Goal: Task Accomplishment & Management: Manage account settings

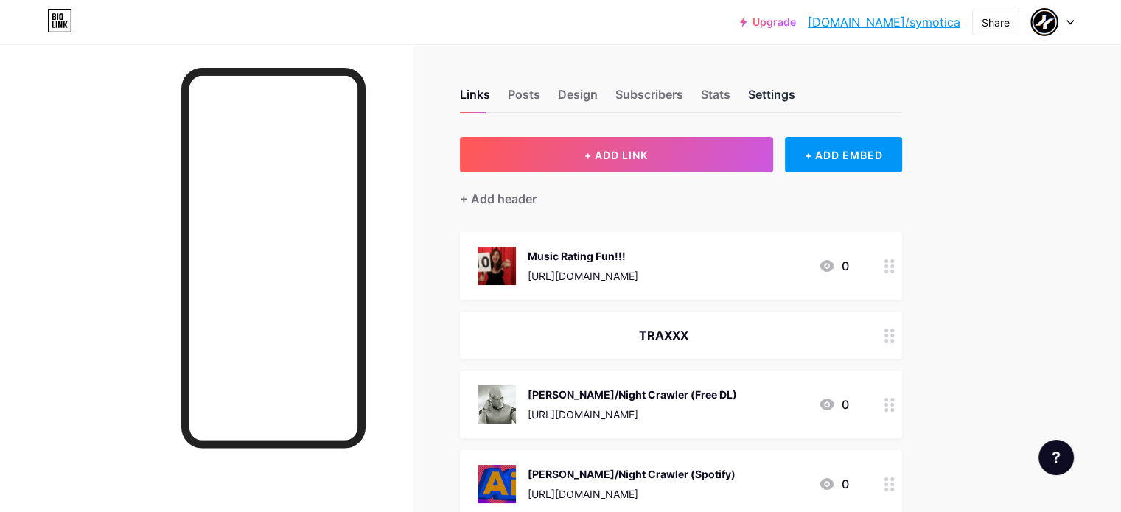
click at [795, 97] on div "Settings" at bounding box center [771, 98] width 47 height 27
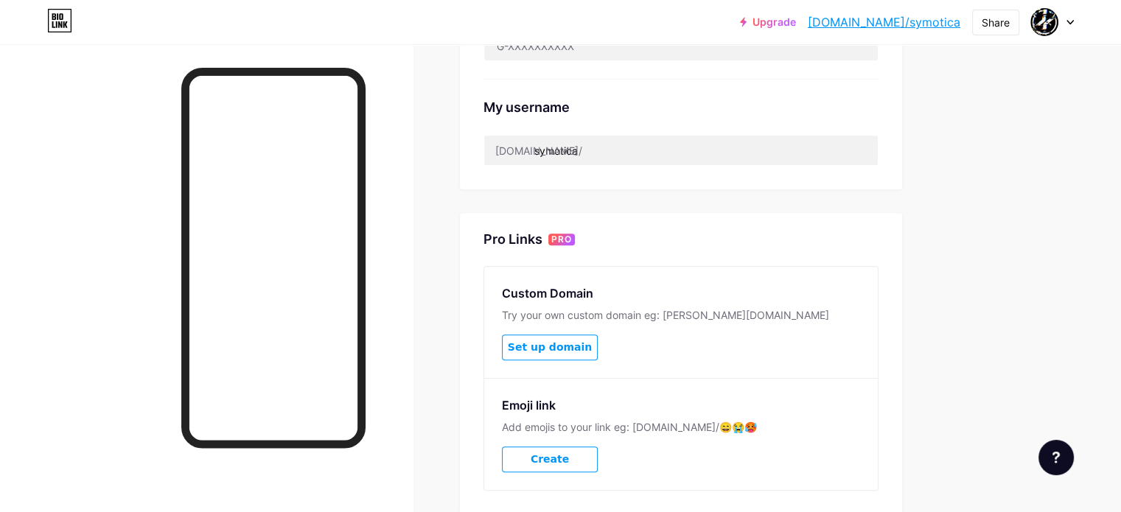
scroll to position [354, 0]
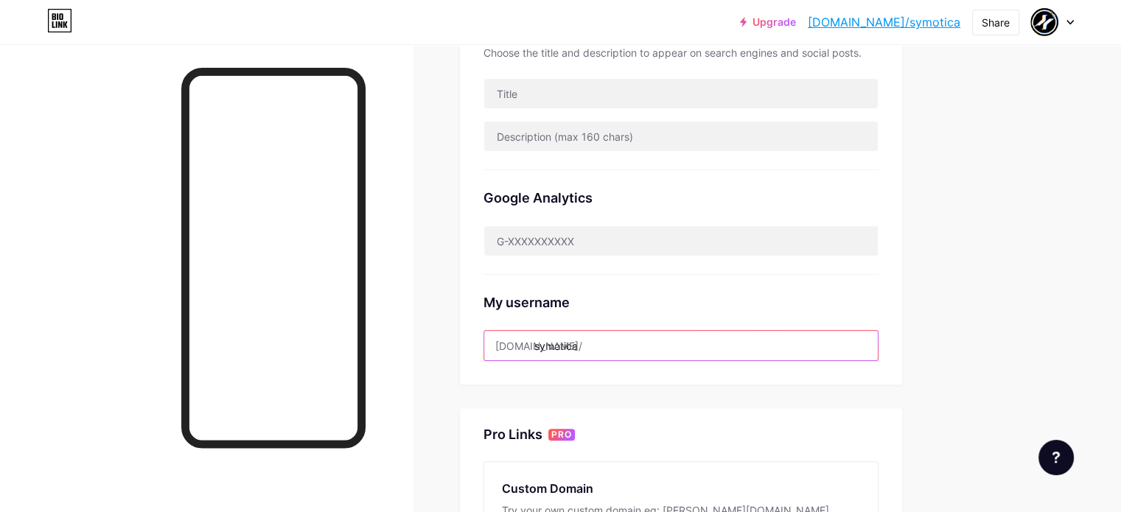
drag, startPoint x: 652, startPoint y: 346, endPoint x: 587, endPoint y: 357, distance: 65.9
click at [587, 357] on div "symotica" at bounding box center [680, 345] width 395 height 31
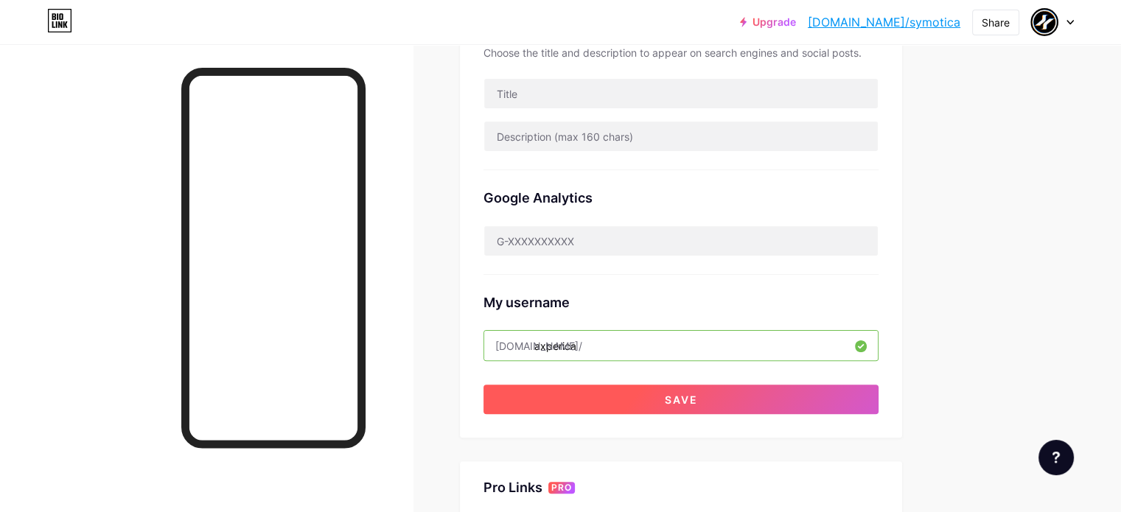
type input "axperica"
click at [783, 398] on button "Save" at bounding box center [680, 399] width 395 height 29
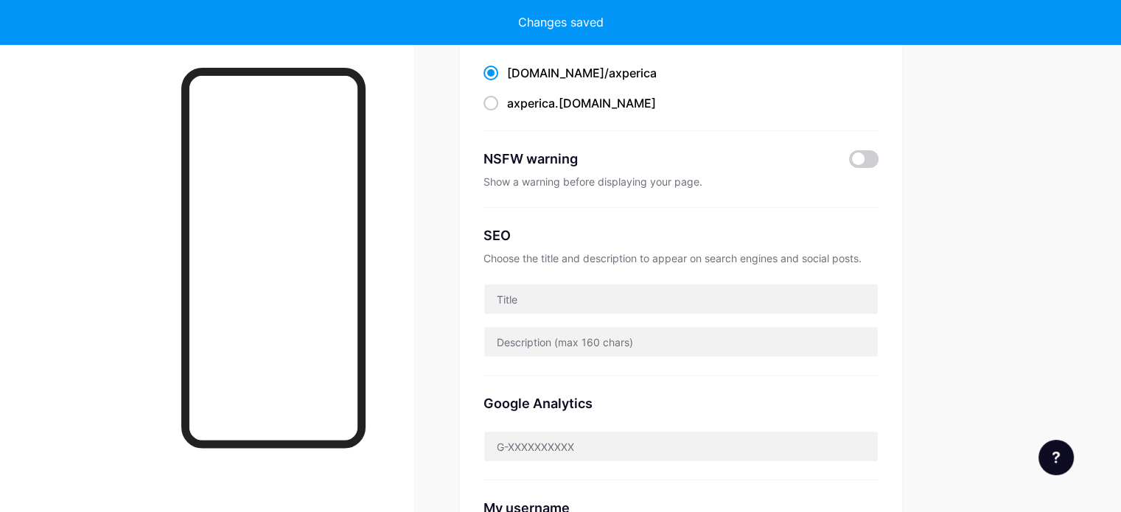
scroll to position [0, 0]
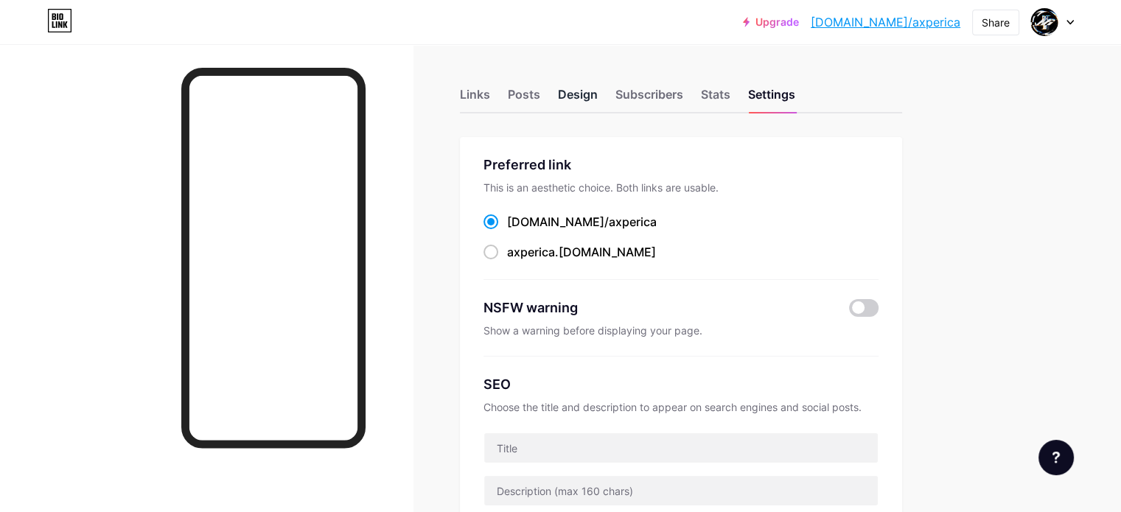
click at [598, 94] on div "Design" at bounding box center [578, 98] width 40 height 27
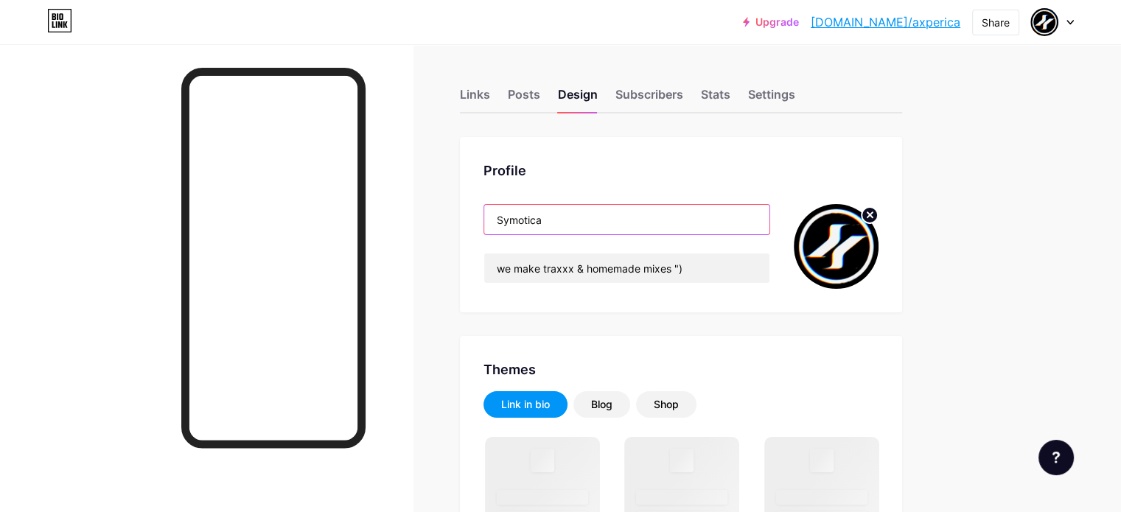
drag, startPoint x: 616, startPoint y: 217, endPoint x: 531, endPoint y: 223, distance: 85.7
click at [531, 223] on div "Profile Symotica we make traxxx & homemade mixes ")" at bounding box center [681, 224] width 442 height 175
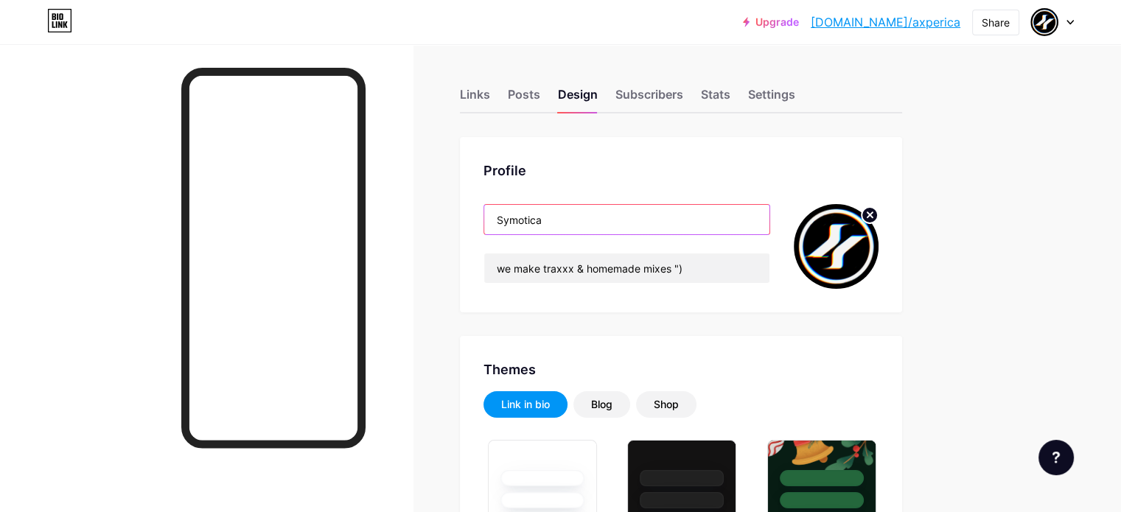
type input "#000000"
type input "#292929"
type input "#dedede"
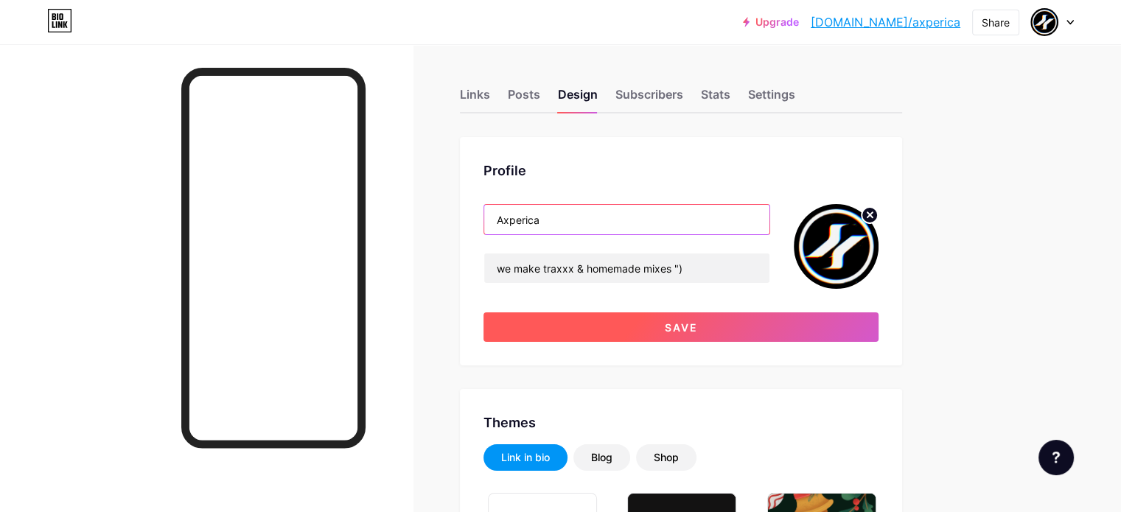
type input "Axperica"
click at [767, 335] on button "Save" at bounding box center [680, 326] width 395 height 29
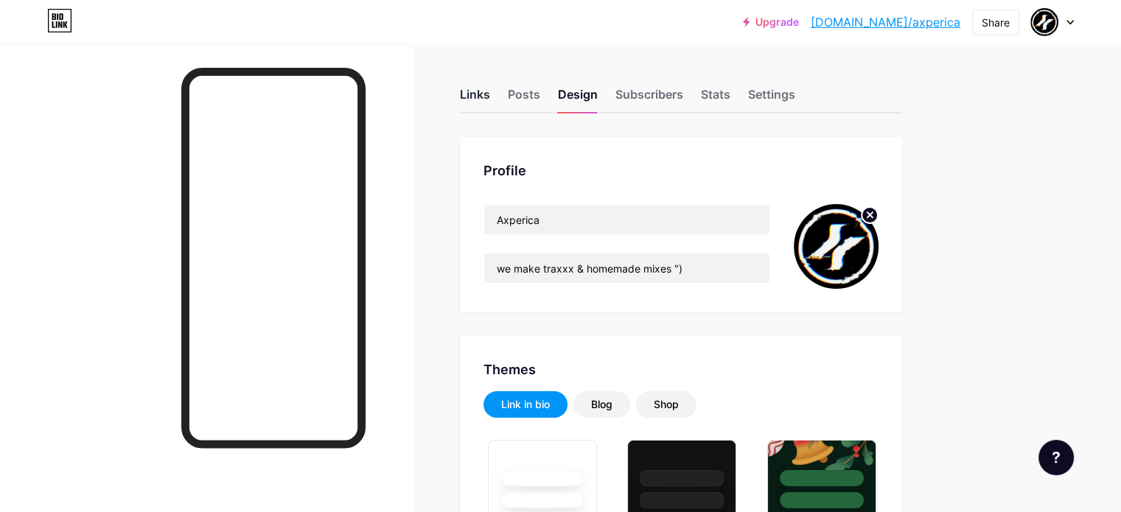
click at [490, 97] on div "Links" at bounding box center [475, 98] width 30 height 27
